Goal: Information Seeking & Learning: Learn about a topic

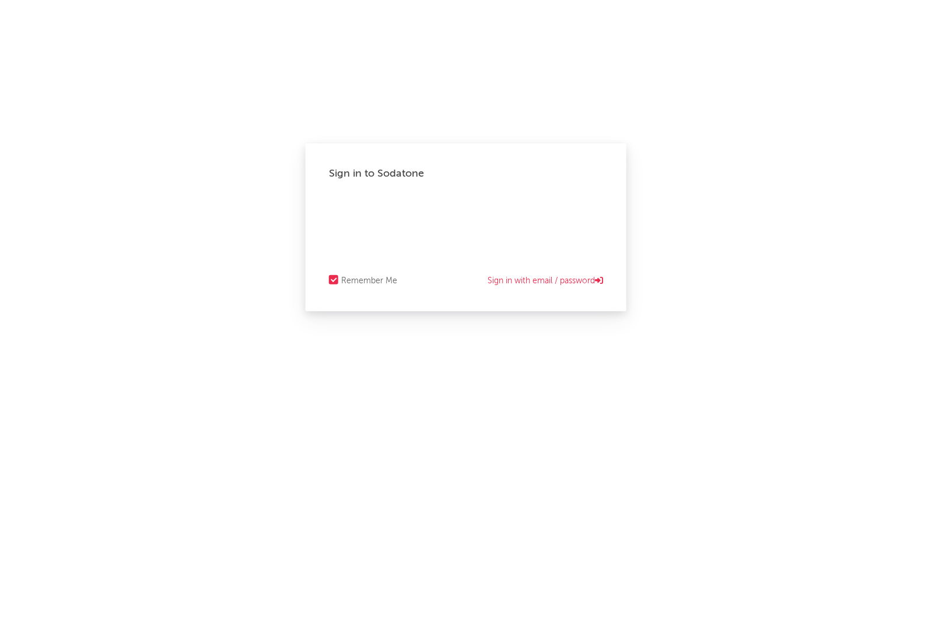
click at [299, 36] on div "Sign in to Sodatone Remember Me Sign in with email / password" at bounding box center [466, 309] width 932 height 619
select select "recorded_music"
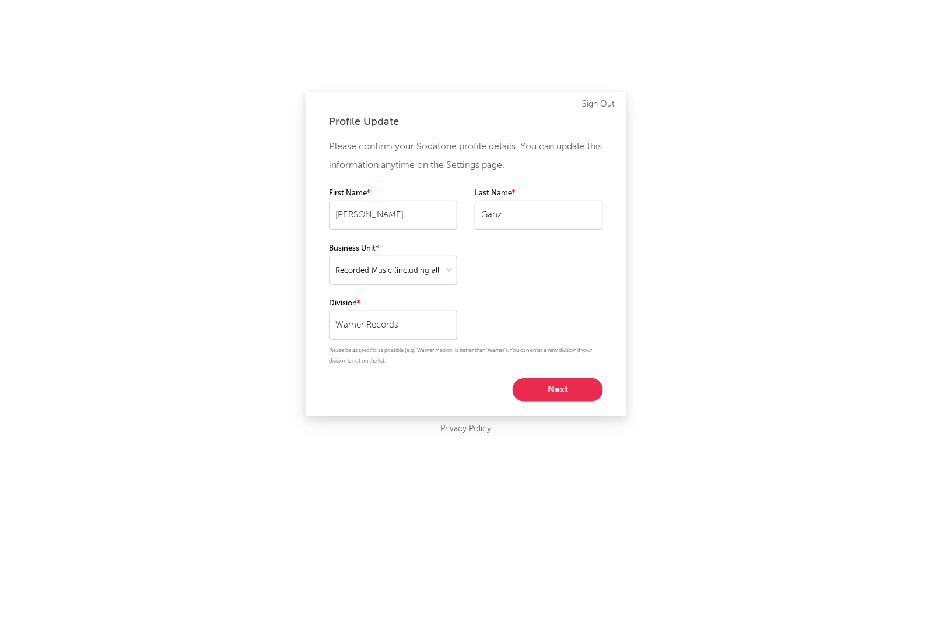
click at [577, 402] on button "Next" at bounding box center [558, 390] width 90 height 23
select select "marketing"
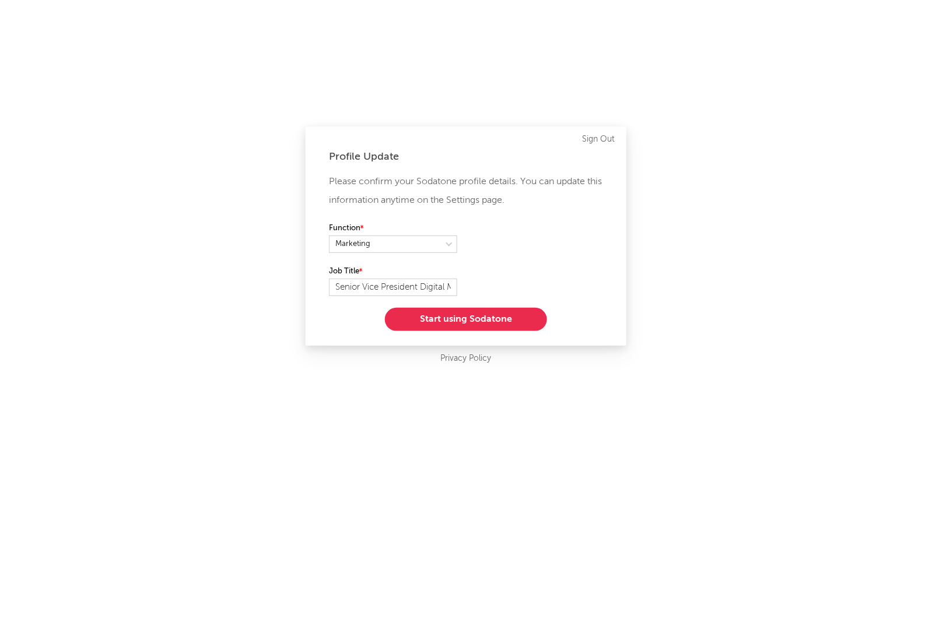
click at [518, 311] on button "Start using Sodatone" at bounding box center [466, 319] width 162 height 23
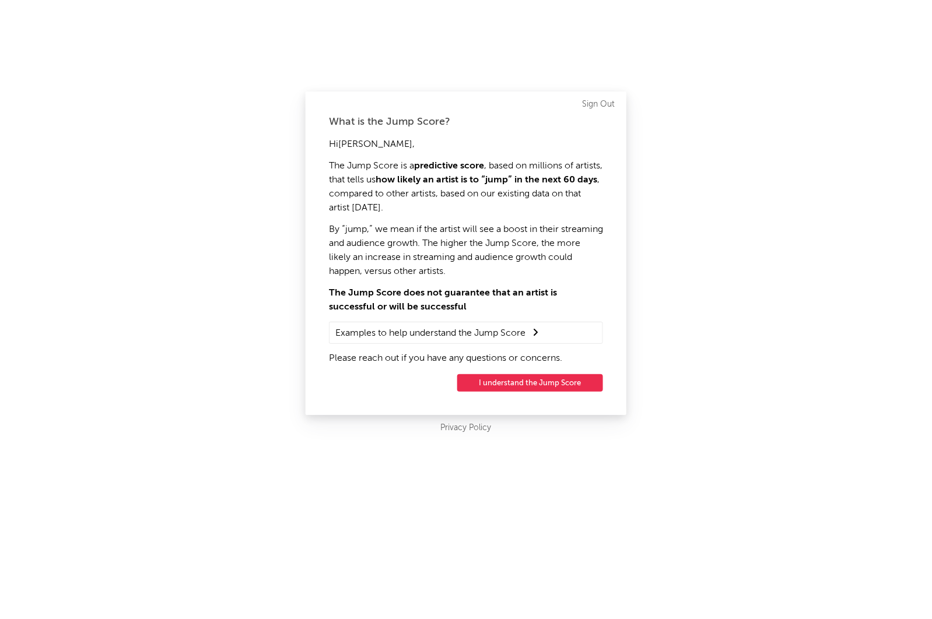
click at [537, 383] on button "I understand the Jump Score" at bounding box center [530, 382] width 146 height 17
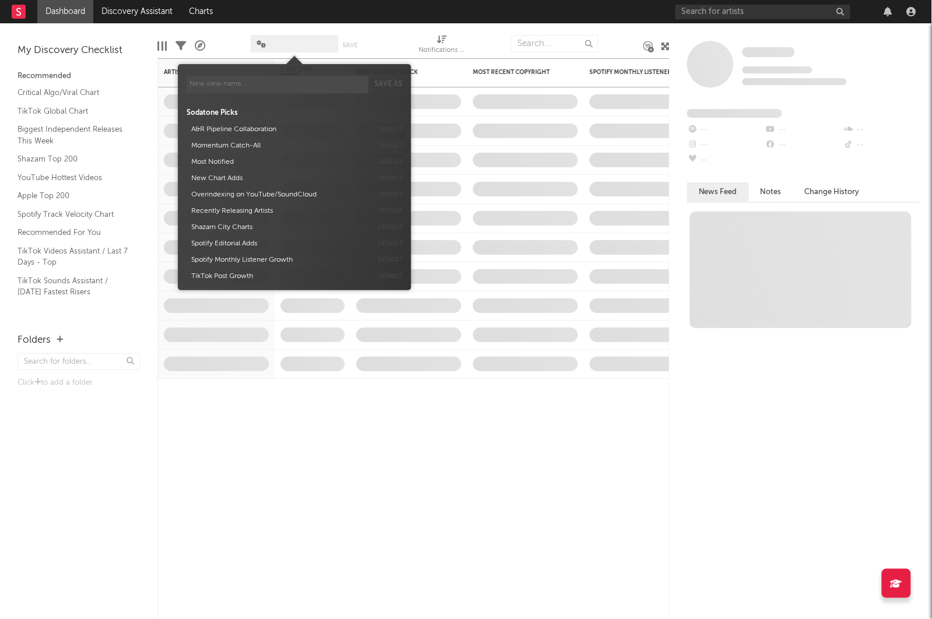
click at [276, 40] on span at bounding box center [294, 43] width 87 height 17
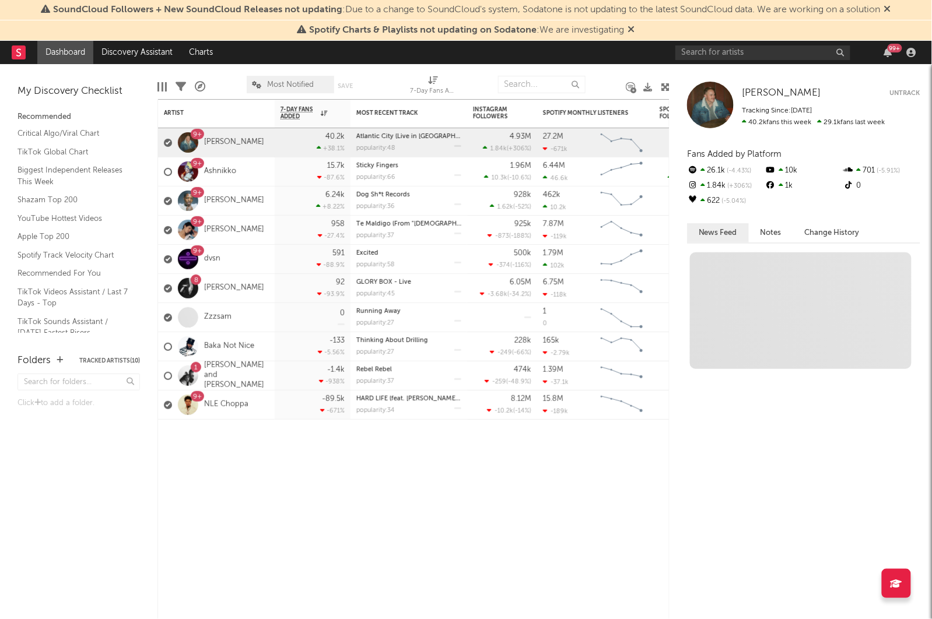
click at [107, 493] on div "Folders Tracked Artists ( 10 ) Click to add a folder." at bounding box center [78, 481] width 157 height 278
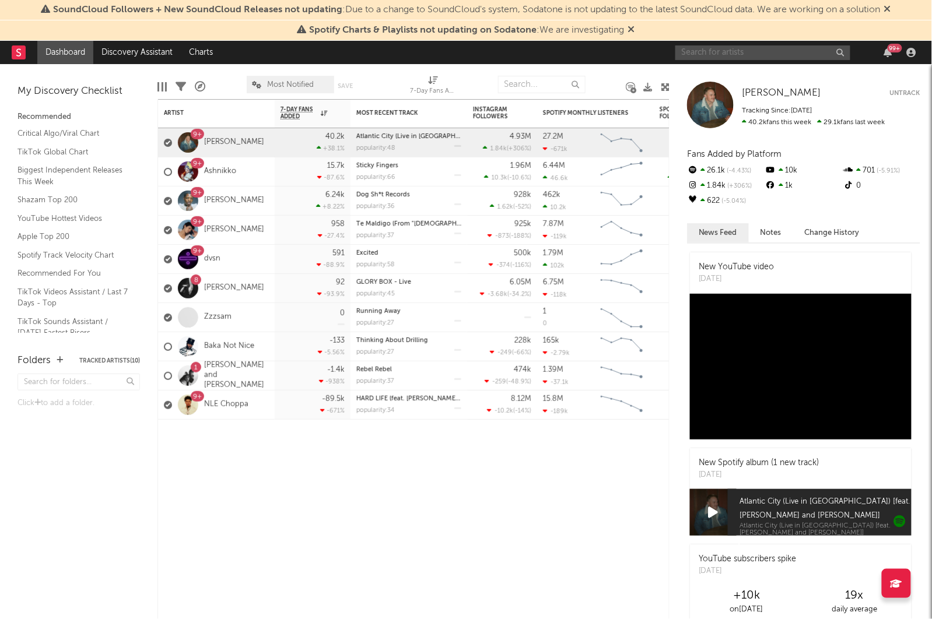
click at [737, 49] on input "text" at bounding box center [762, 52] width 175 height 15
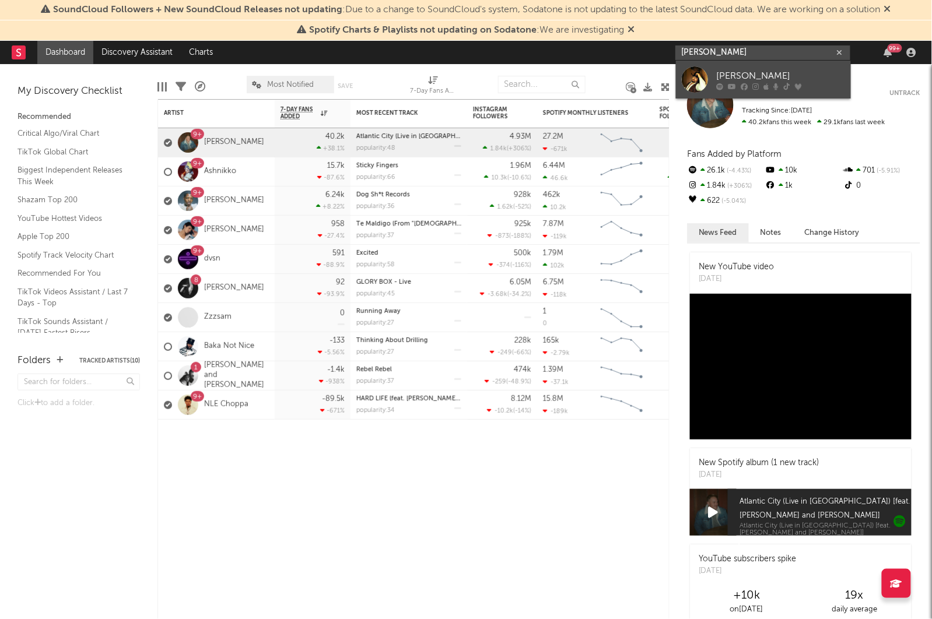
type input "[PERSON_NAME]"
click at [686, 79] on div at bounding box center [695, 79] width 26 height 26
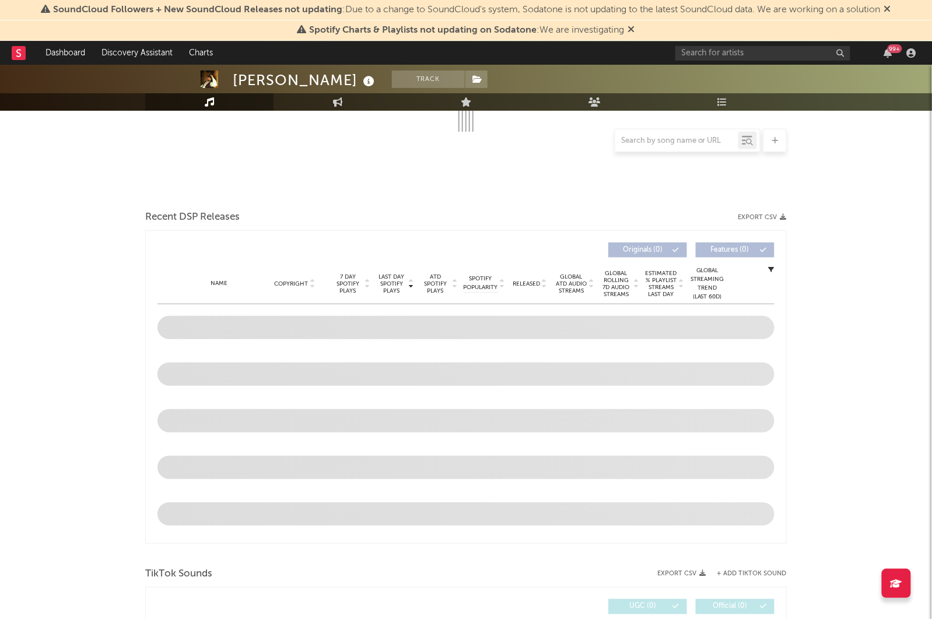
scroll to position [229, 0]
select select "6m"
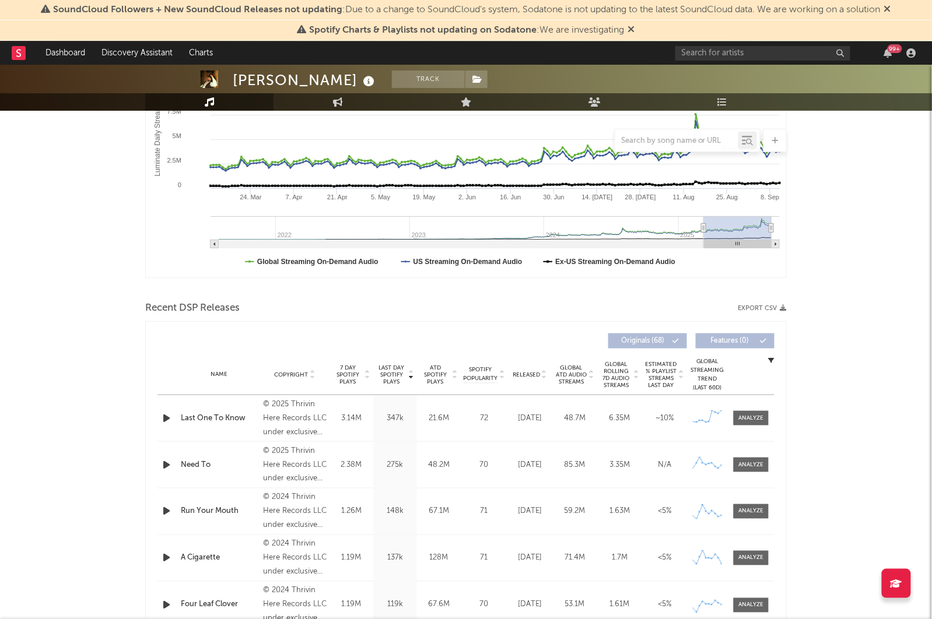
scroll to position [721, 0]
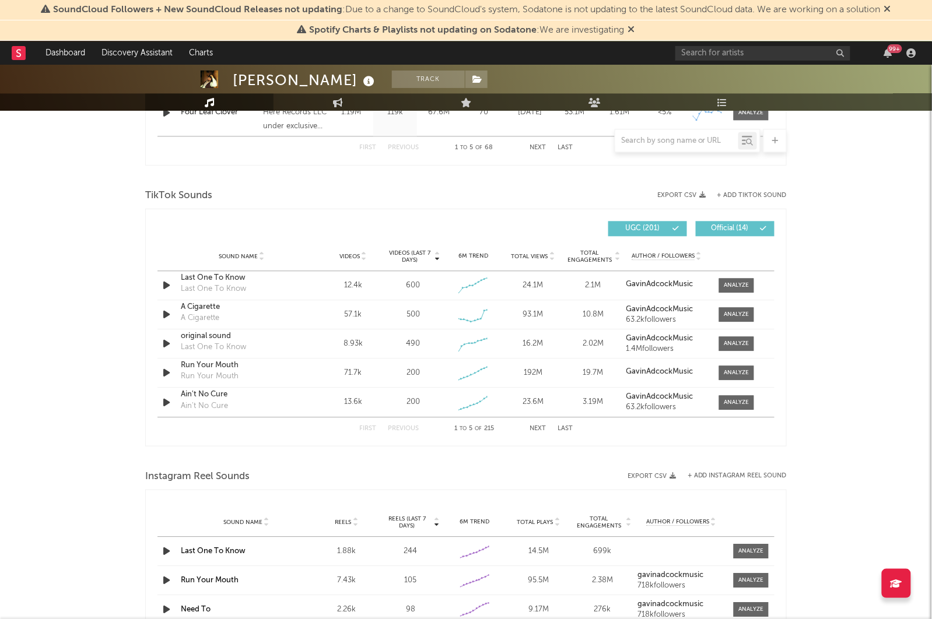
click at [365, 258] on icon at bounding box center [364, 259] width 6 height 5
click at [345, 521] on span "Reels" at bounding box center [343, 522] width 16 height 7
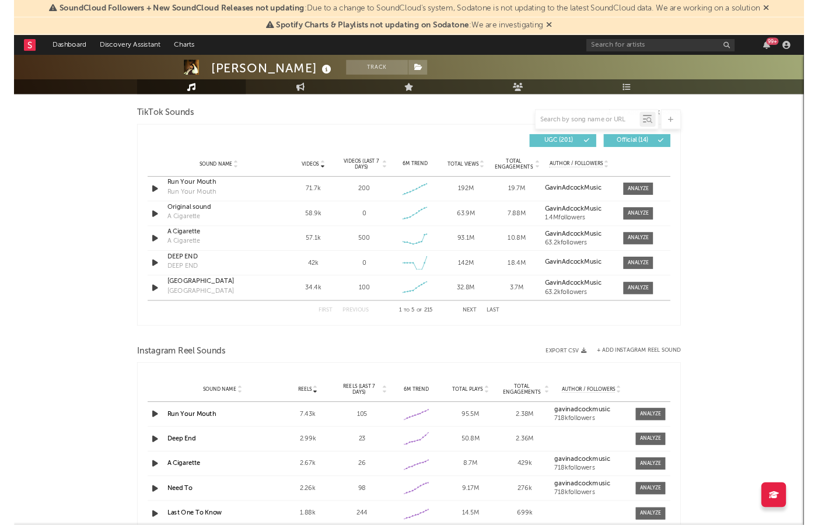
scroll to position [787, 0]
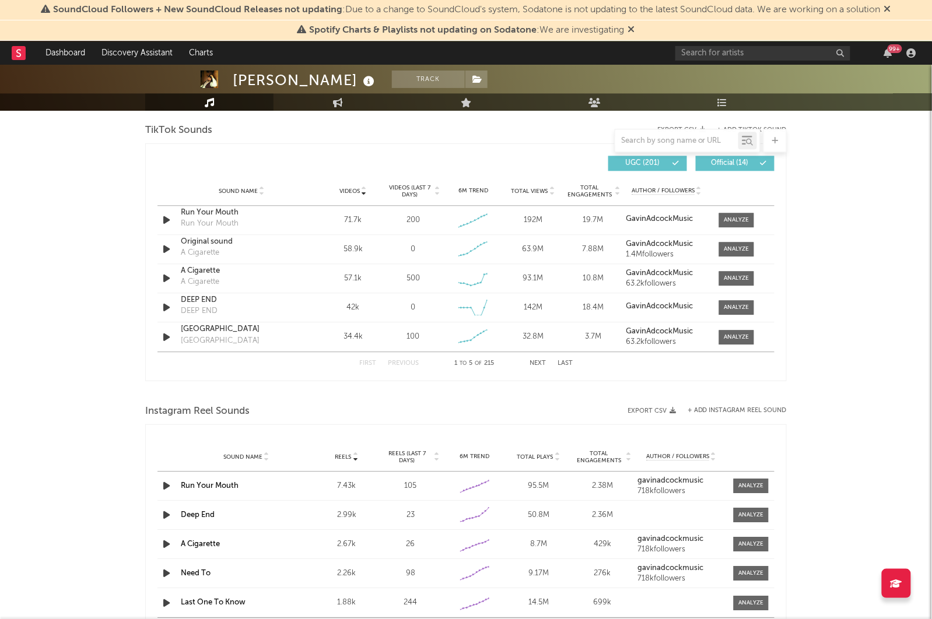
click at [532, 365] on button "Next" at bounding box center [538, 363] width 16 height 6
click at [538, 369] on div "First Previous 6 to 10 of 215 Next Last" at bounding box center [465, 363] width 213 height 23
click at [538, 367] on button "Next" at bounding box center [538, 363] width 16 height 6
click at [365, 363] on button "First" at bounding box center [367, 363] width 17 height 6
click at [206, 209] on div "Sound Name Run Your Mouth Run Your Mouth Videos 71.7k Videos (last 7 days) 200 …" at bounding box center [465, 220] width 617 height 29
